Goal: Transaction & Acquisition: Purchase product/service

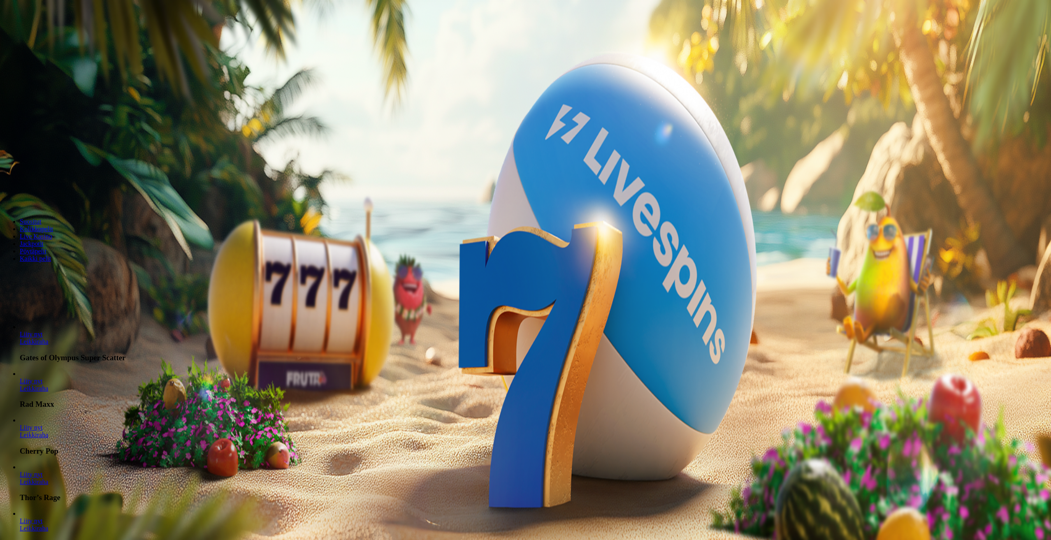
click at [51, 34] on button "Kirjaudu" at bounding box center [57, 29] width 27 height 9
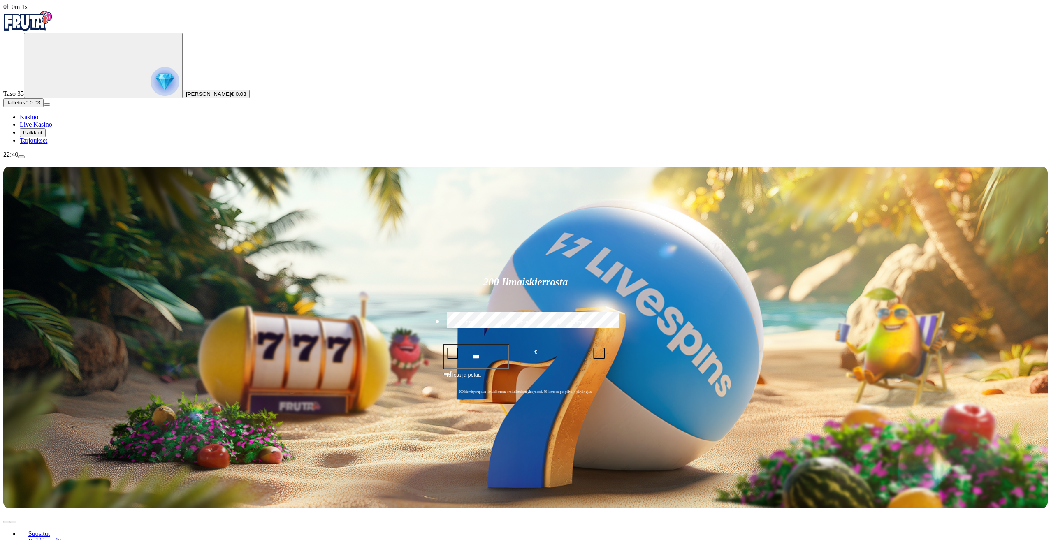
click at [42, 136] on span "Palkkiot" at bounding box center [32, 133] width 19 height 6
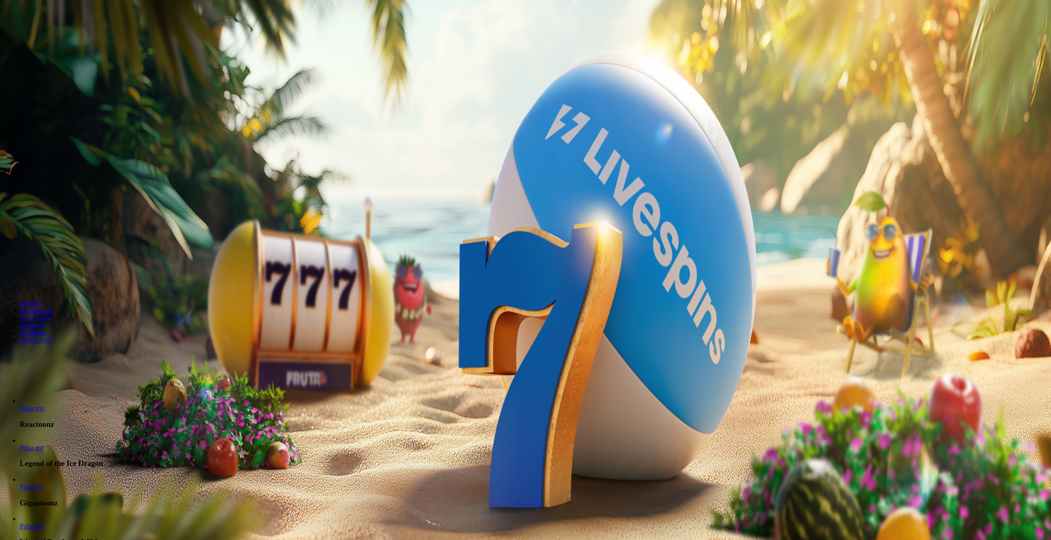
click at [47, 144] on span "Tarjoukset" at bounding box center [34, 140] width 28 height 7
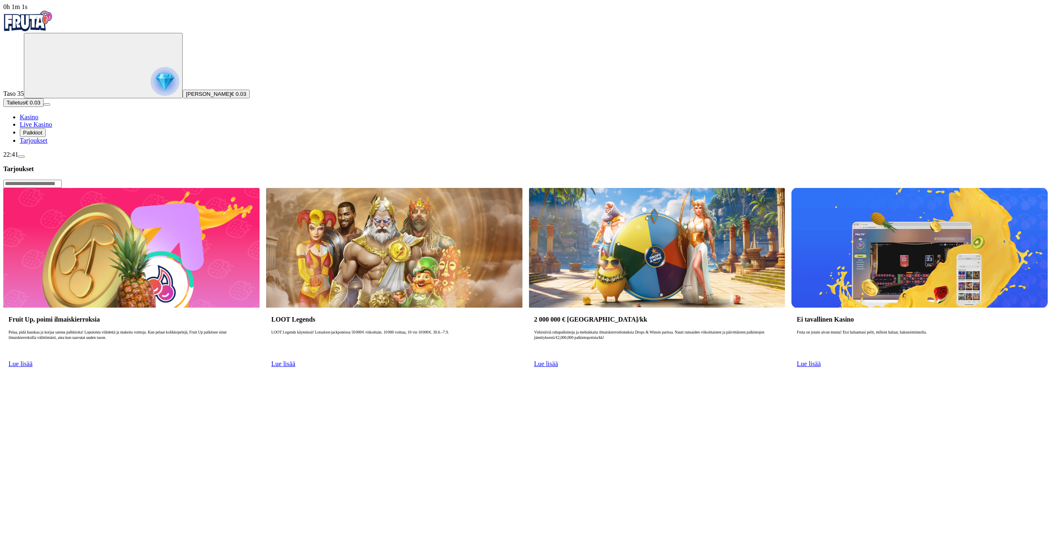
drag, startPoint x: 84, startPoint y: 529, endPoint x: 89, endPoint y: 521, distance: 9.5
click at [84, 158] on div "22:41" at bounding box center [525, 154] width 1044 height 7
click at [21, 157] on span "menu icon" at bounding box center [21, 157] width 0 height 0
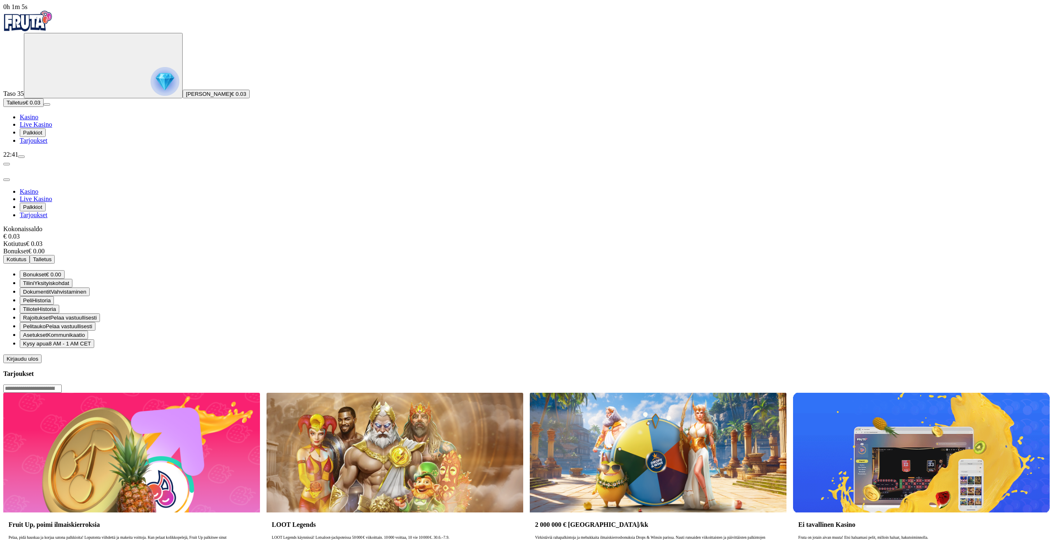
click at [44, 107] on button "Talletus € 0.03" at bounding box center [23, 102] width 40 height 9
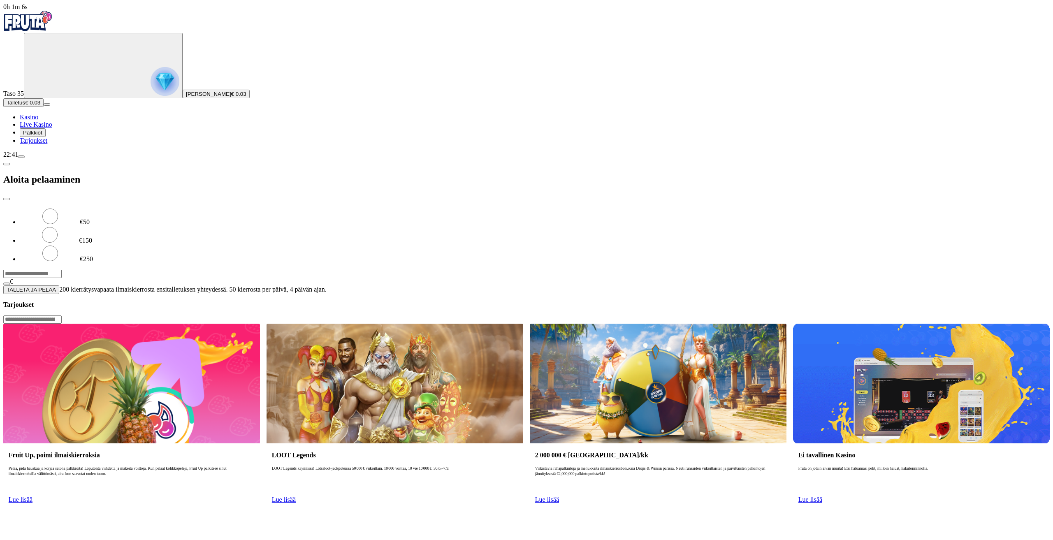
click at [62, 270] on input "***" at bounding box center [32, 274] width 58 height 8
type input "**"
click at [56, 287] on span "TALLETA JA PELAA" at bounding box center [31, 290] width 49 height 6
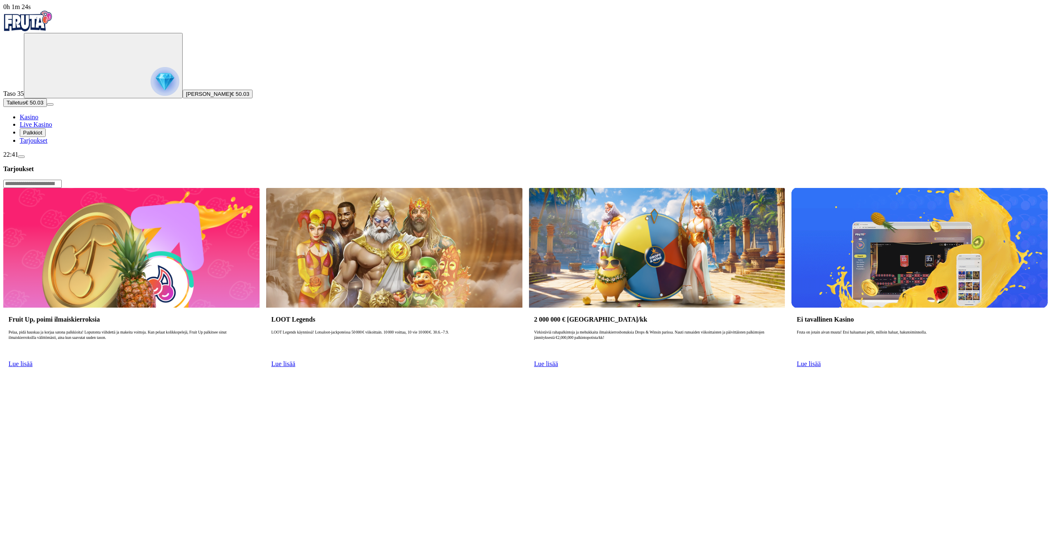
click at [38, 120] on span "Kasino" at bounding box center [29, 116] width 19 height 7
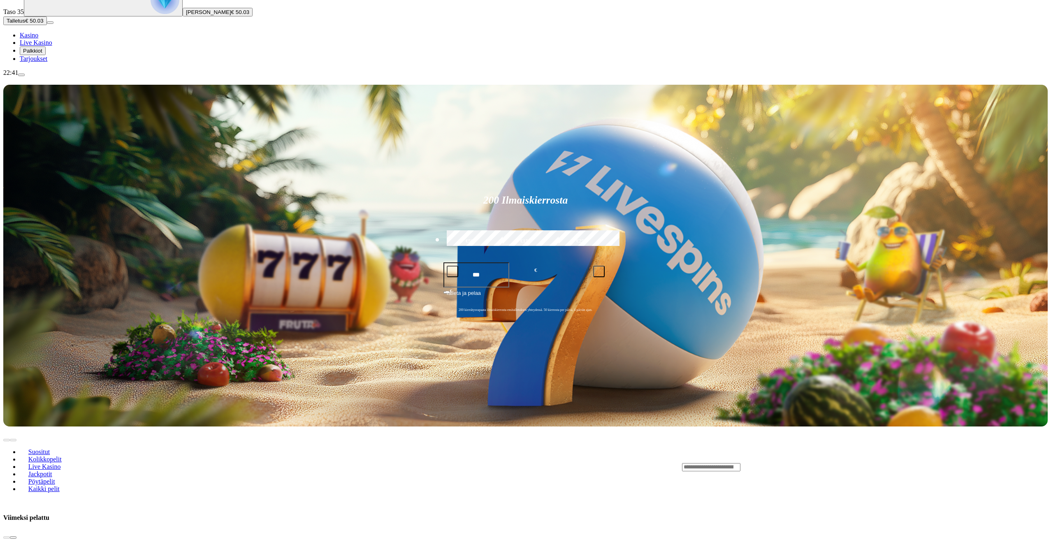
scroll to position [82, 0]
click at [13, 537] on span "chevron-right icon" at bounding box center [13, 537] width 0 height 0
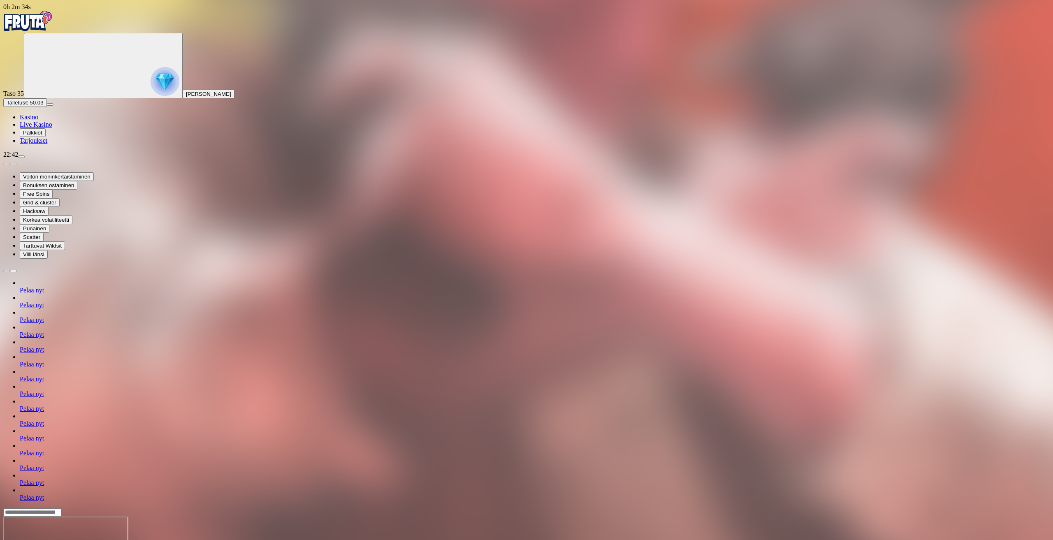
click at [62, 508] on input "Search" at bounding box center [32, 512] width 58 height 8
type input "*******"
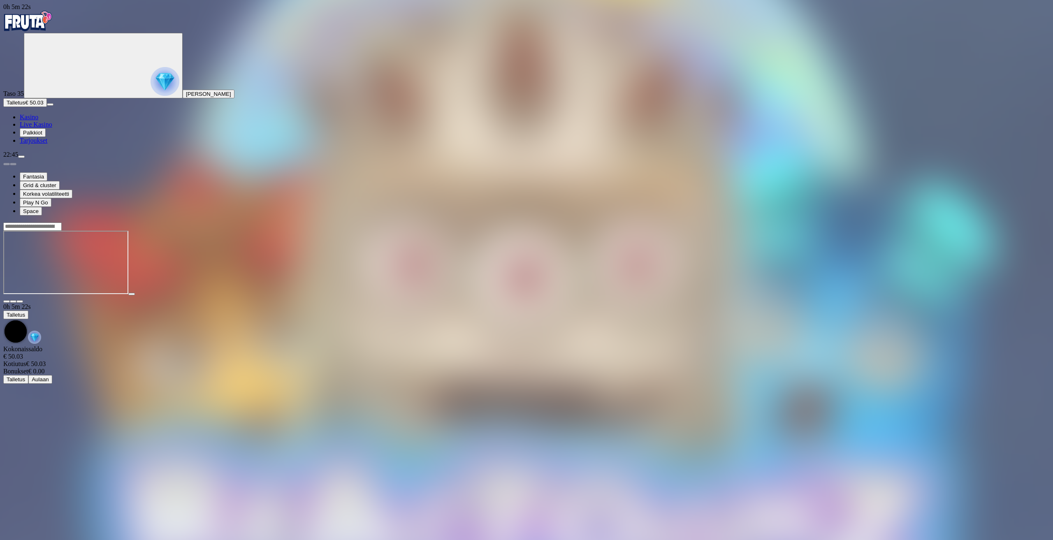
click at [785, 222] on div at bounding box center [526, 226] width 1046 height 9
click at [62, 222] on input "Search" at bounding box center [32, 226] width 58 height 8
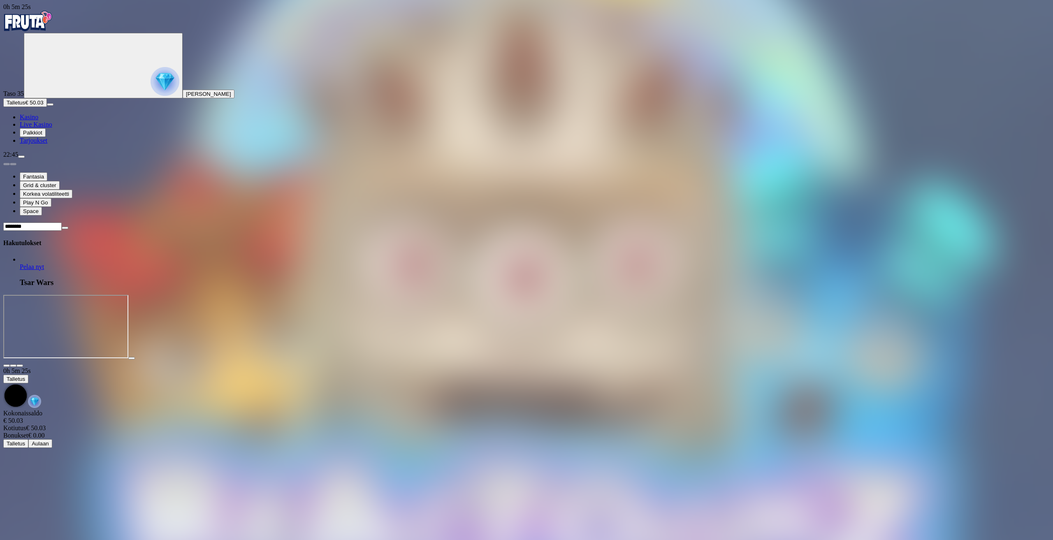
type input "********"
click at [44, 263] on link "Pelaa nyt" at bounding box center [32, 266] width 24 height 7
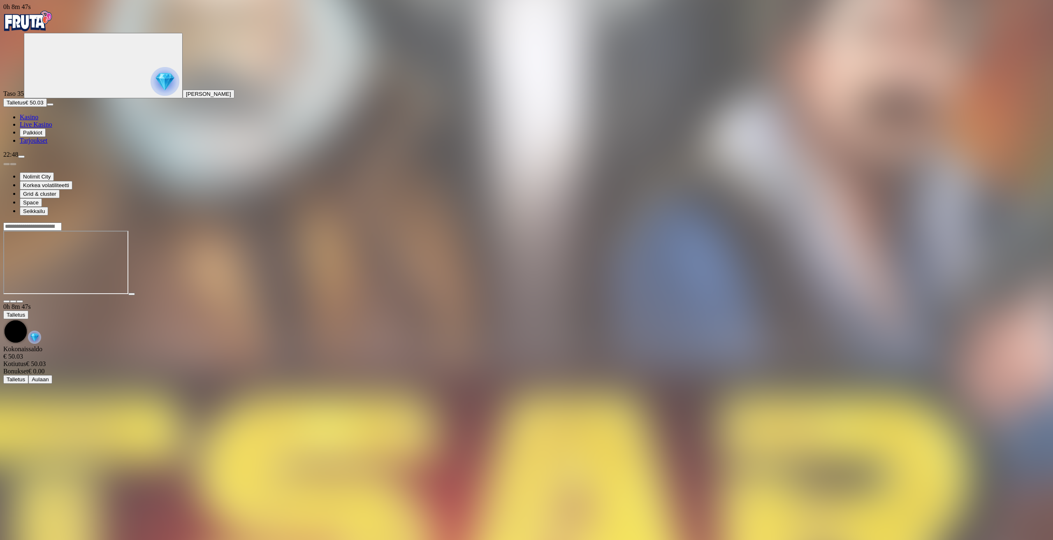
click at [37, 19] on img "Primary" at bounding box center [27, 21] width 49 height 21
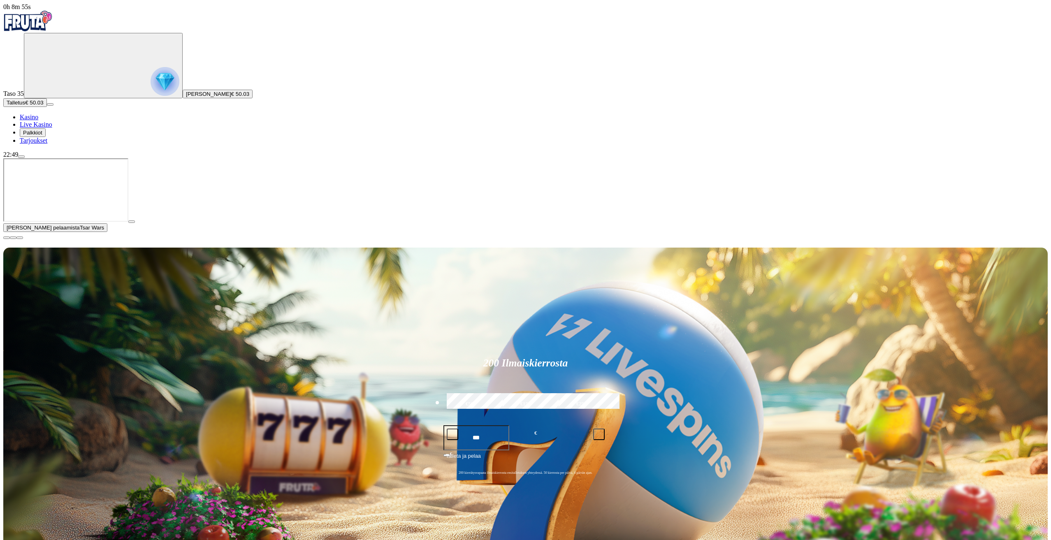
click at [7, 238] on span "close icon" at bounding box center [7, 238] width 0 height 0
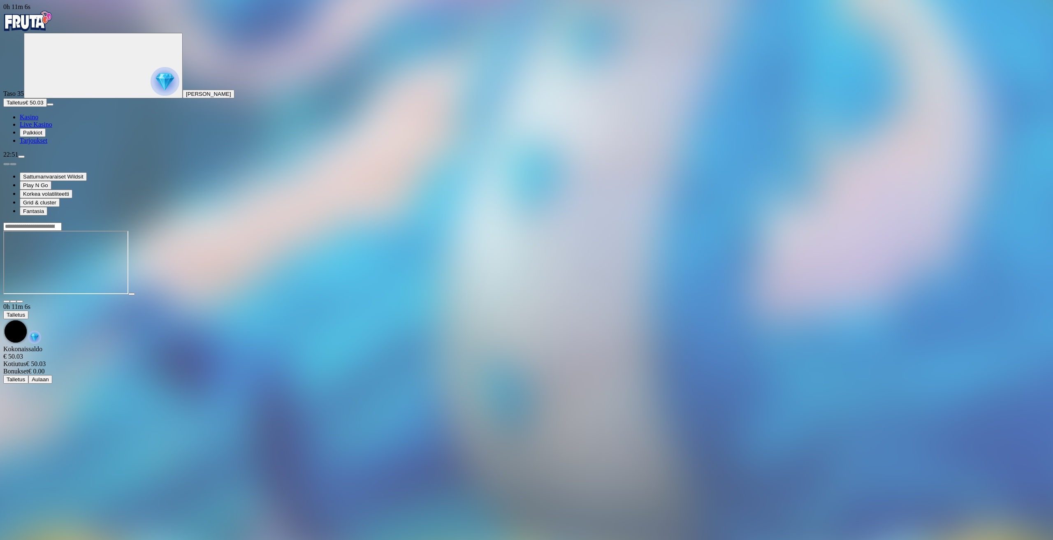
click at [994, 284] on div at bounding box center [526, 262] width 1046 height 81
click at [7, 301] on span "close icon" at bounding box center [7, 301] width 0 height 0
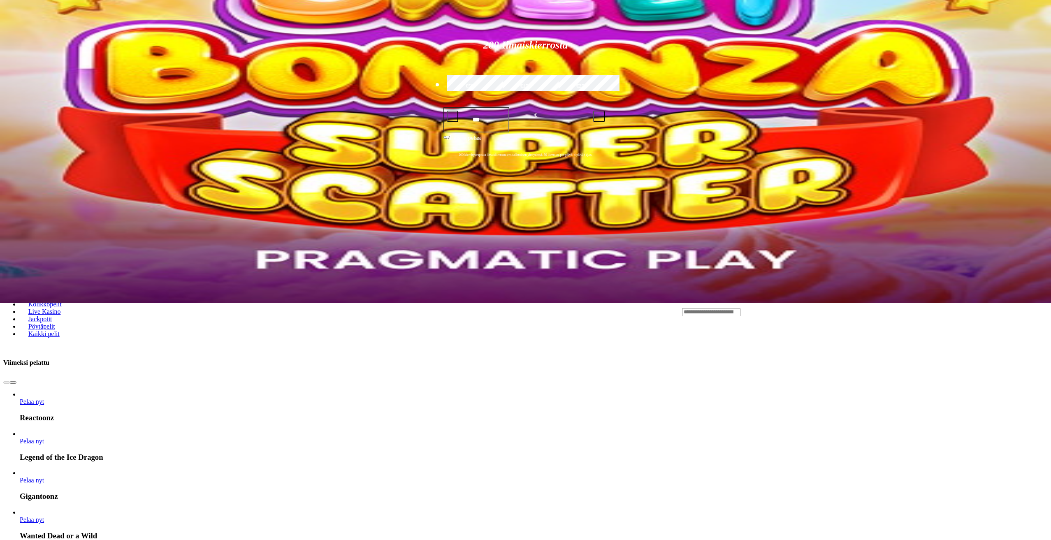
scroll to position [288, 0]
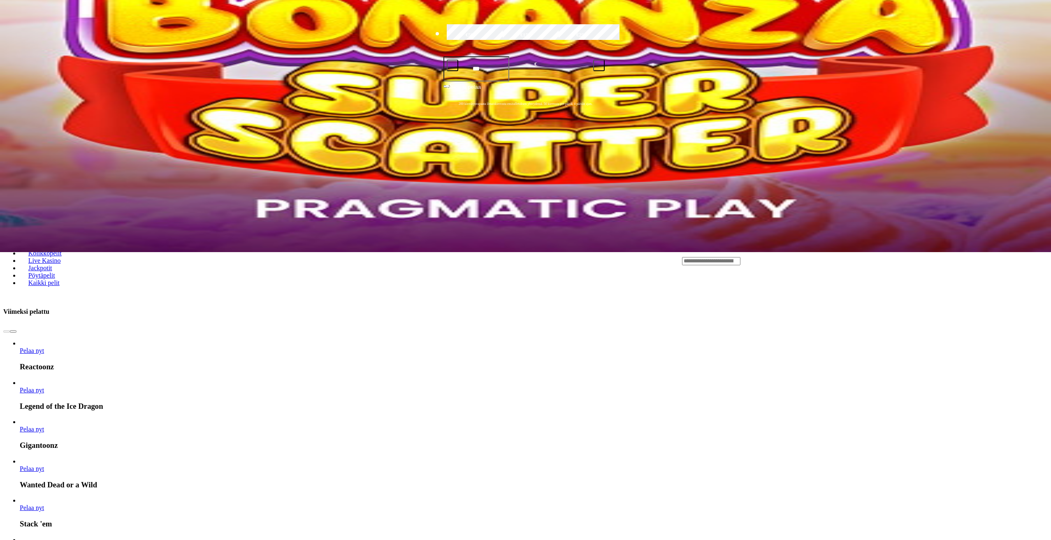
click at [13, 331] on span "chevron-right icon" at bounding box center [13, 331] width 0 height 0
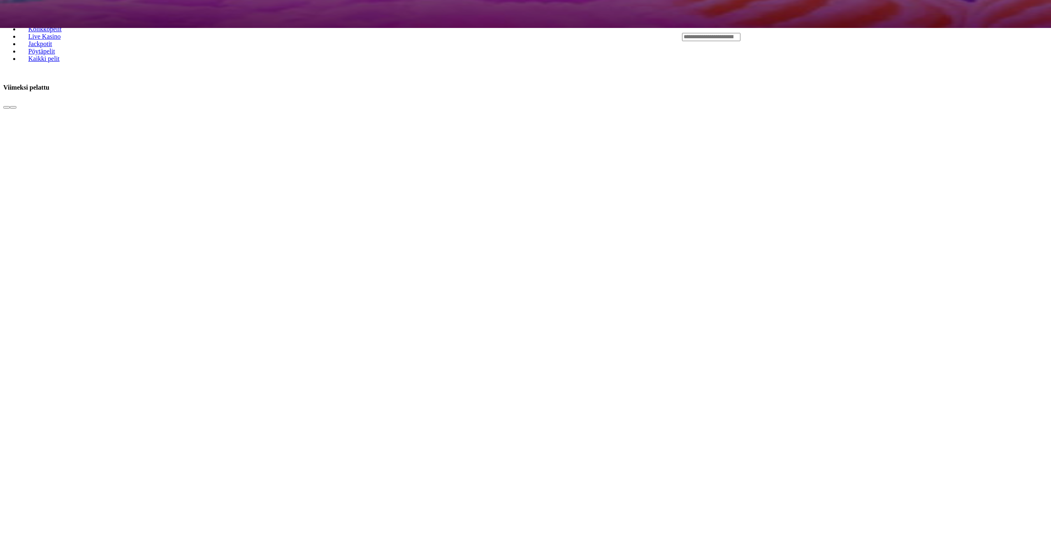
scroll to position [535, 0]
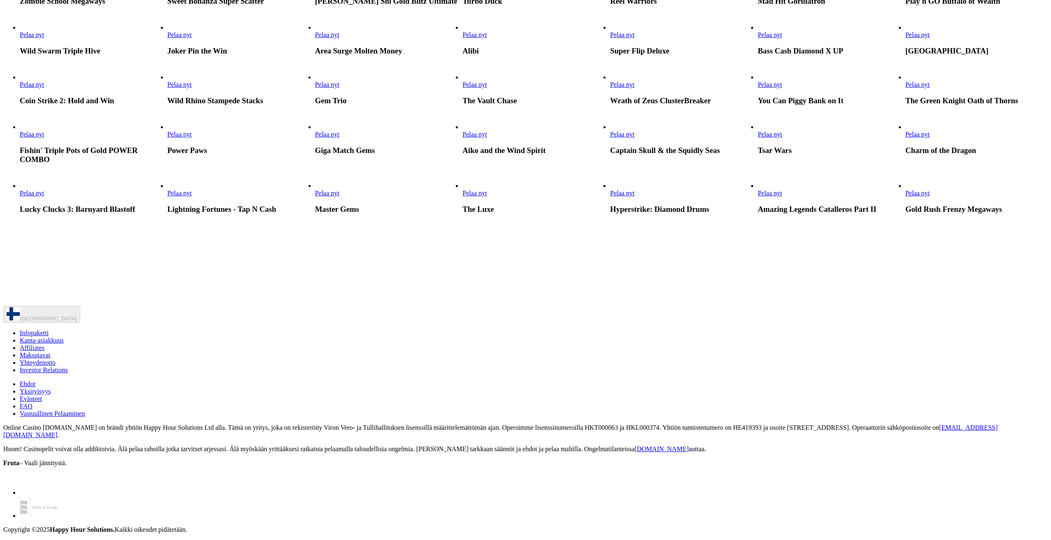
scroll to position [452, 0]
drag, startPoint x: 28, startPoint y: 390, endPoint x: 43, endPoint y: 390, distance: 15.2
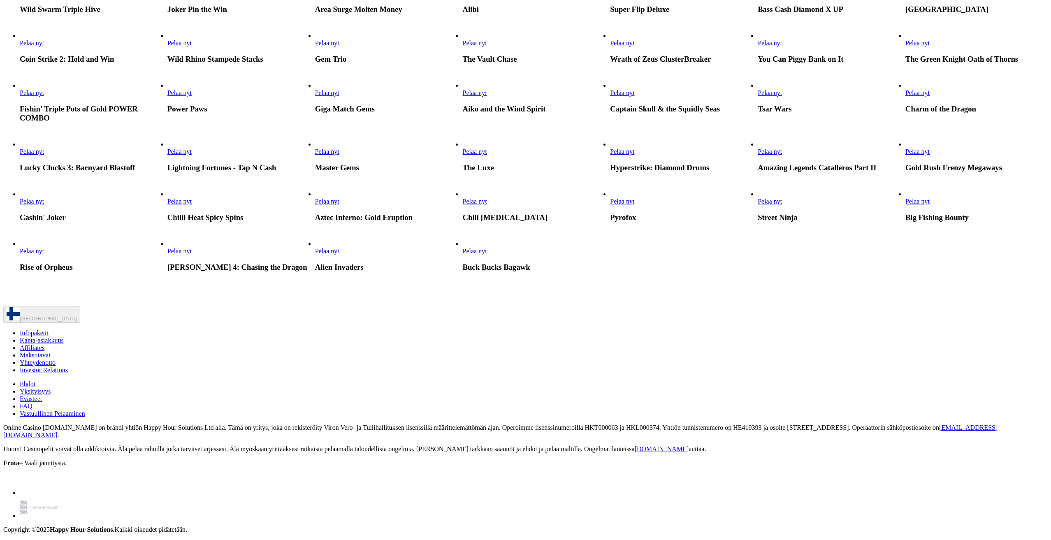
scroll to position [946, 0]
click at [782, 96] on link "Pelaa nyt" at bounding box center [769, 92] width 24 height 7
